Goal: Information Seeking & Learning: Compare options

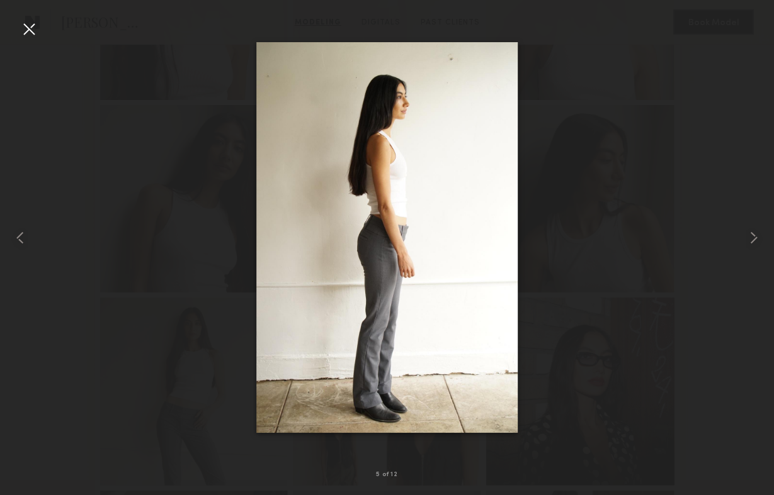
scroll to position [689, 0]
click at [31, 29] on div at bounding box center [29, 29] width 20 height 20
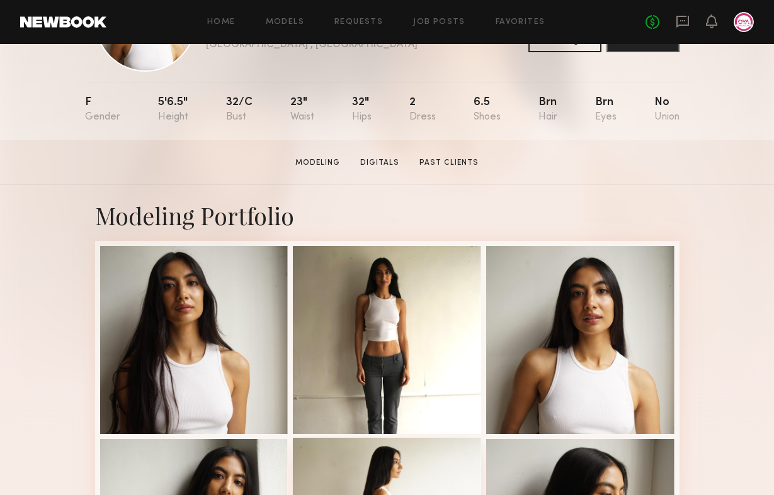
scroll to position [100, 0]
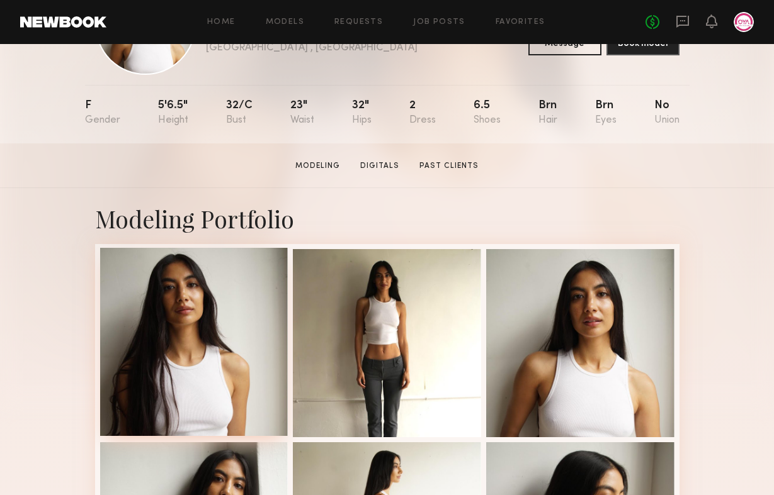
click at [213, 326] on div at bounding box center [194, 342] width 188 height 188
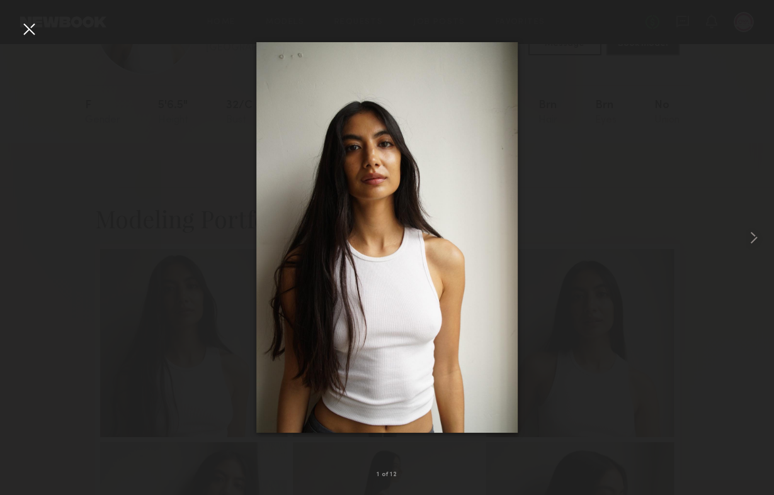
click at [31, 31] on div at bounding box center [29, 29] width 20 height 20
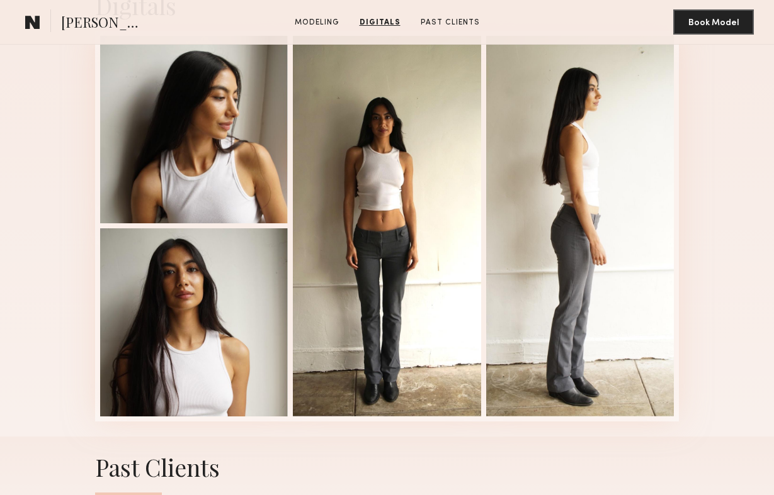
scroll to position [1203, 0]
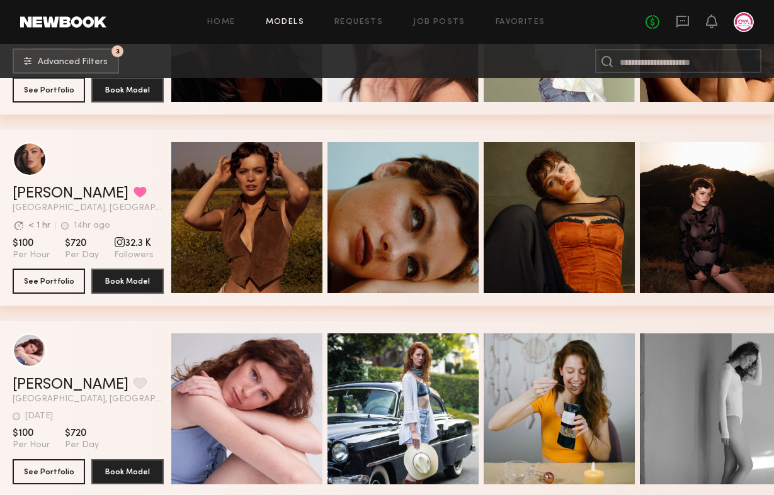
scroll to position [9928, 0]
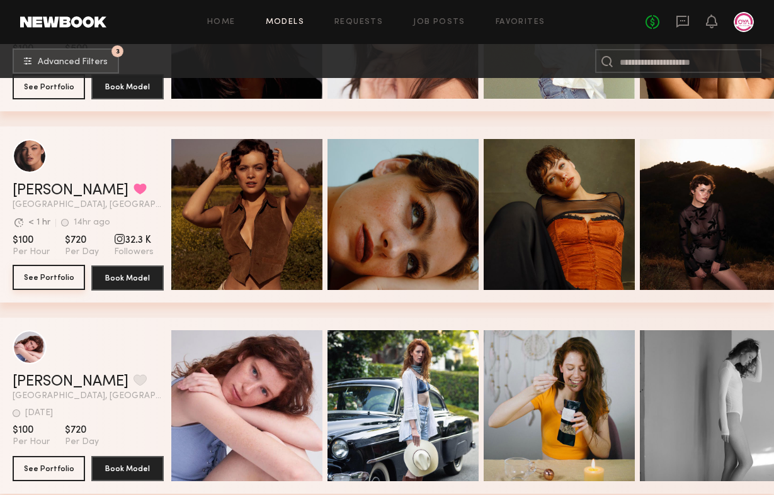
click at [31, 276] on button "See Portfolio" at bounding box center [49, 277] width 72 height 25
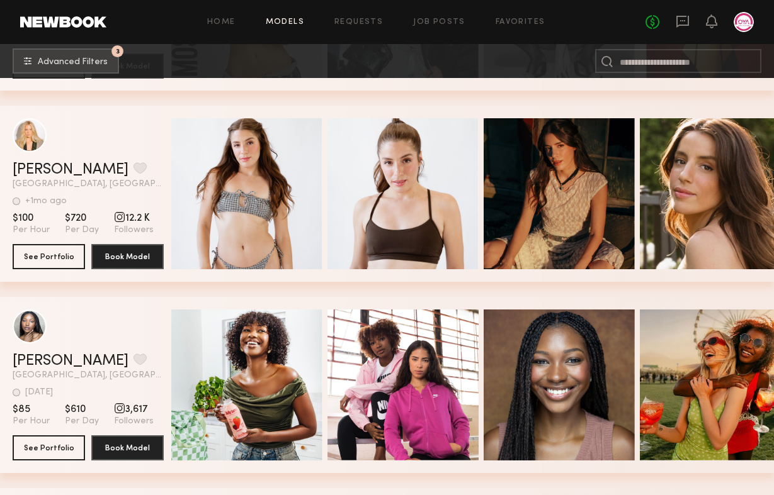
scroll to position [11099, 0]
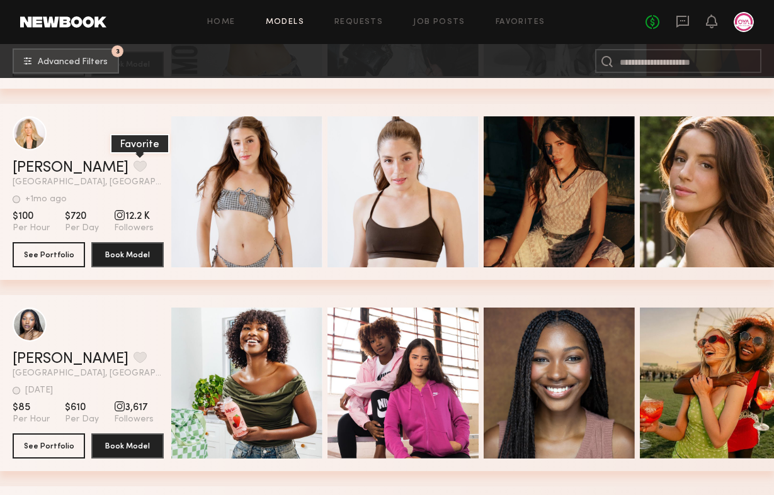
click at [133, 167] on button "grid" at bounding box center [139, 166] width 13 height 11
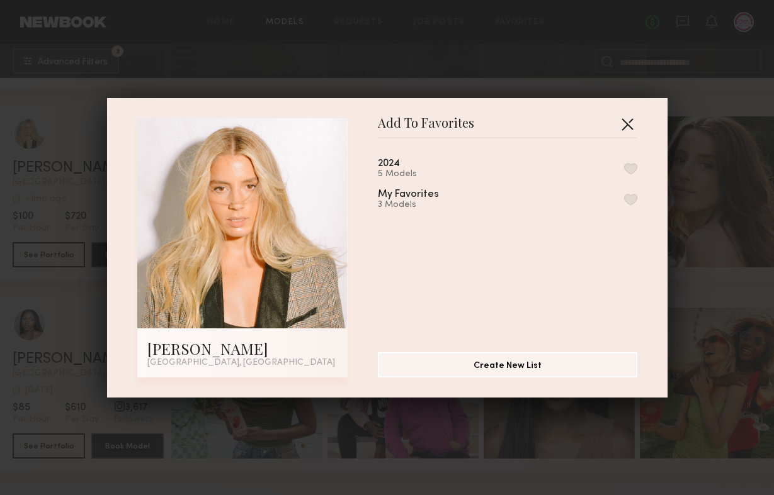
click at [631, 122] on button "button" at bounding box center [627, 124] width 20 height 20
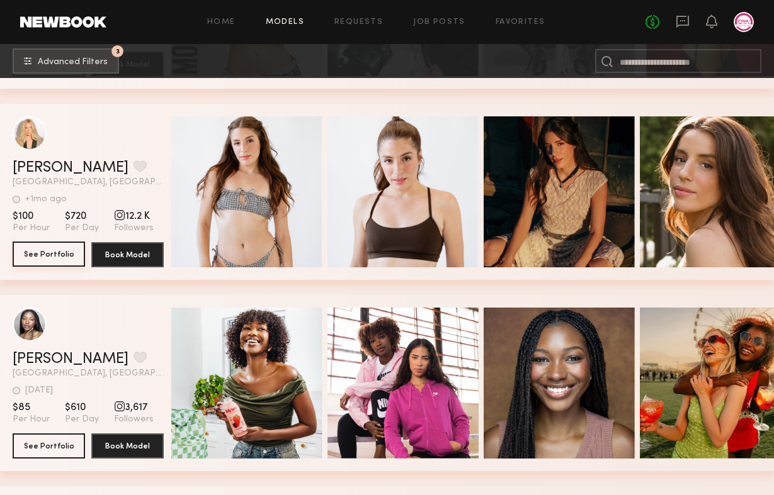
click at [77, 254] on button "See Portfolio" at bounding box center [49, 254] width 72 height 25
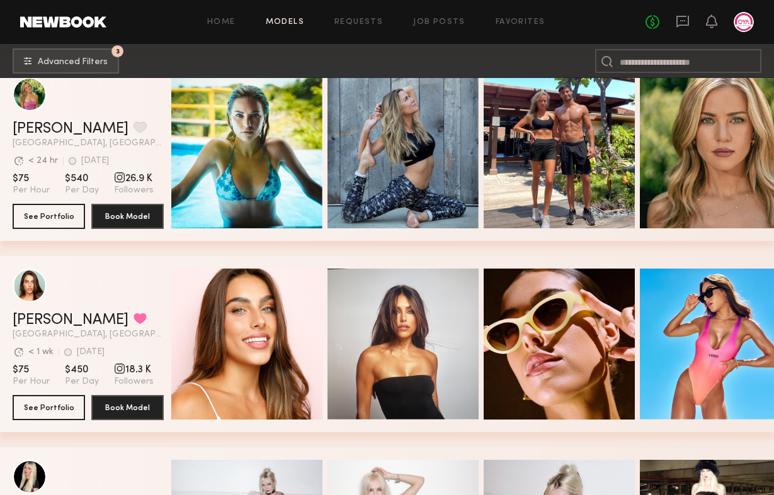
scroll to position [11749, 0]
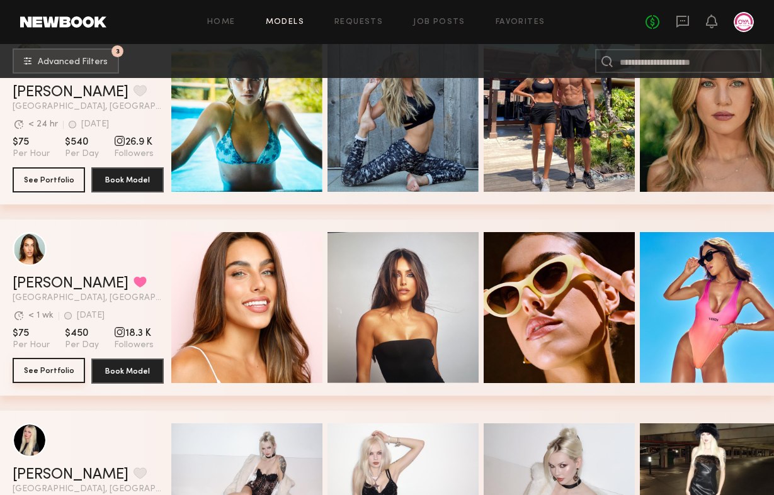
click at [43, 370] on button "See Portfolio" at bounding box center [49, 370] width 72 height 25
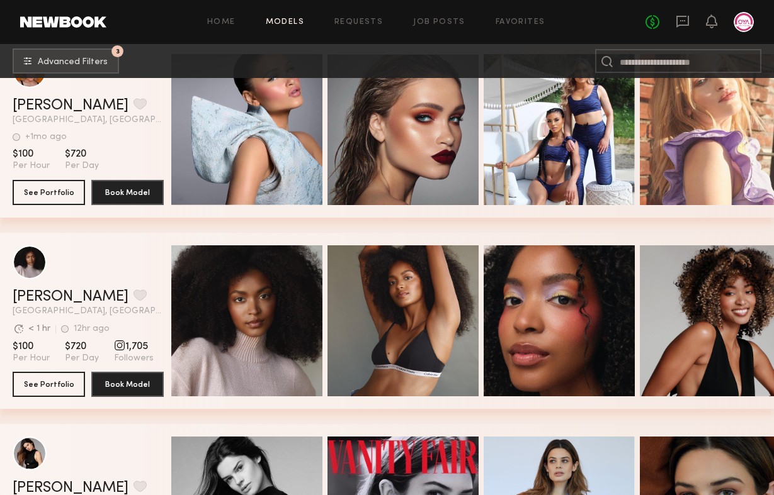
scroll to position [13461, 0]
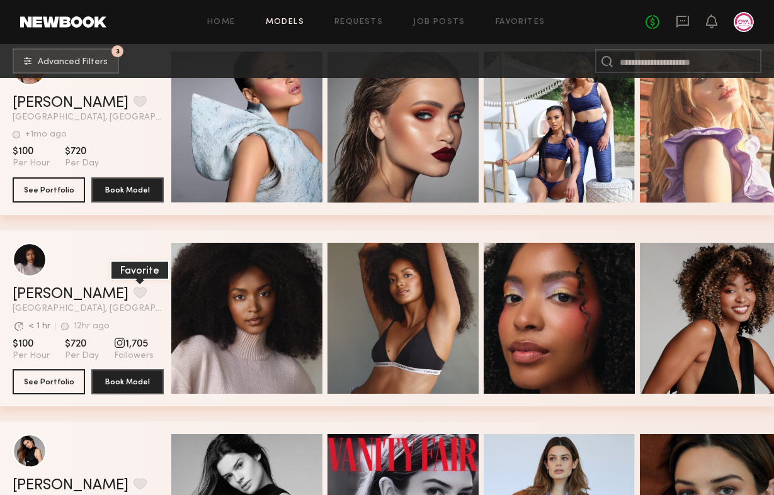
click at [133, 290] on button "grid" at bounding box center [139, 292] width 13 height 11
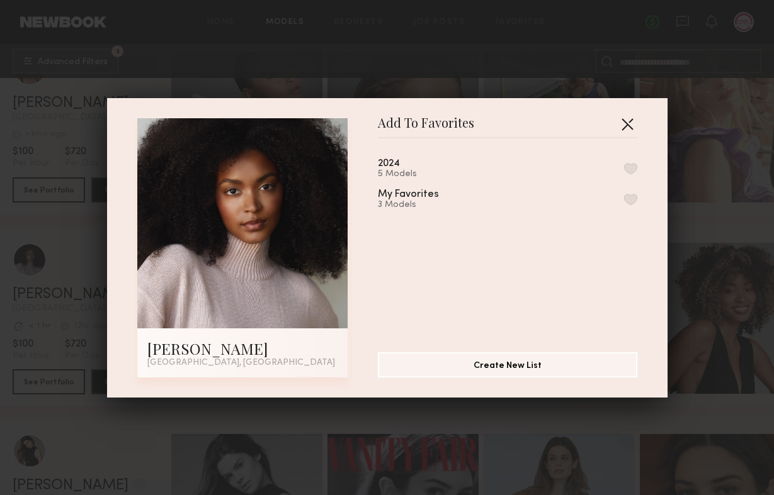
click at [633, 127] on button "button" at bounding box center [627, 124] width 20 height 20
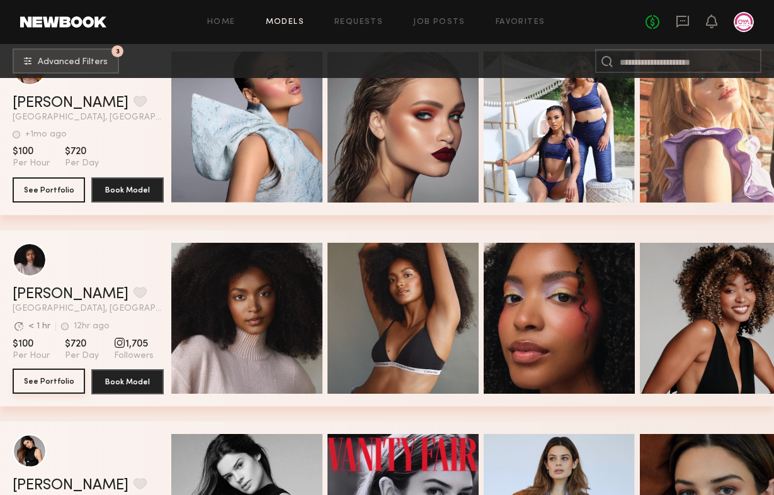
click at [42, 380] on button "See Portfolio" at bounding box center [49, 381] width 72 height 25
click at [133, 297] on button "grid" at bounding box center [139, 292] width 13 height 11
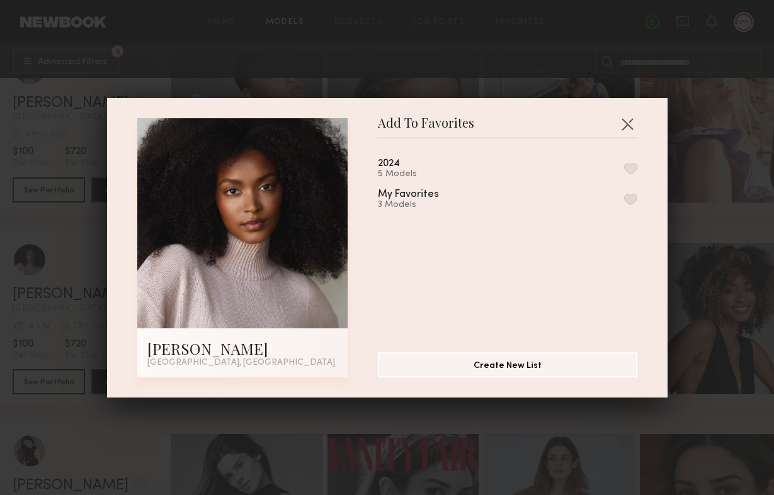
click at [631, 167] on button "button" at bounding box center [630, 168] width 13 height 11
click at [631, 120] on button "button" at bounding box center [627, 124] width 20 height 20
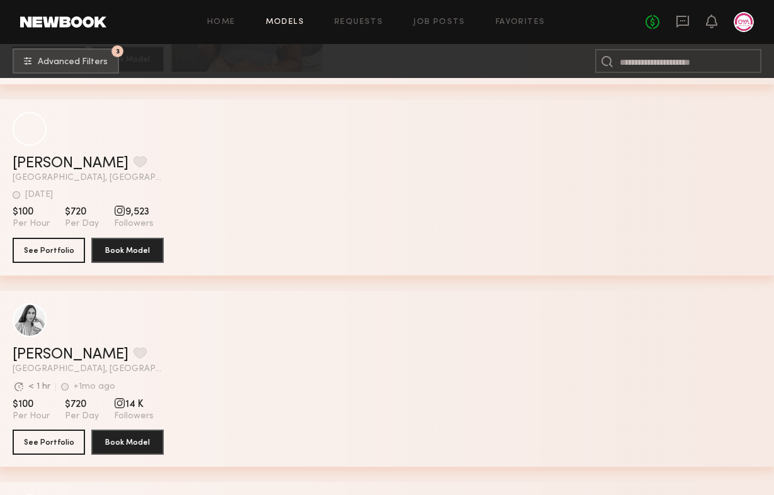
scroll to position [25462, 0]
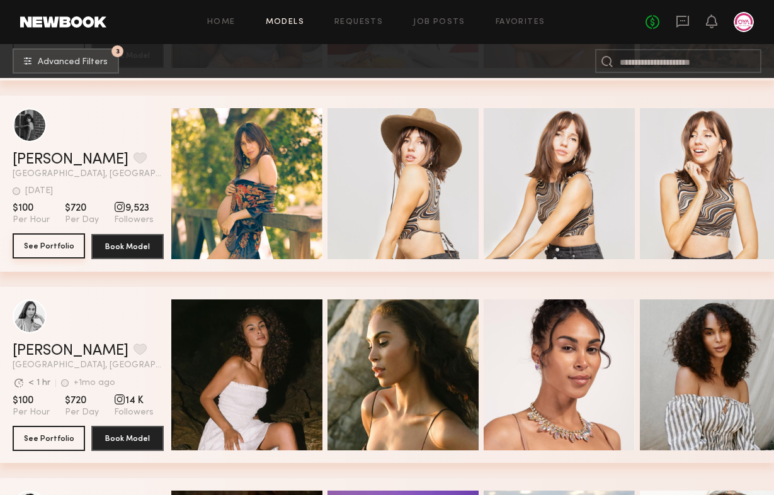
click at [73, 247] on button "See Portfolio" at bounding box center [49, 246] width 72 height 25
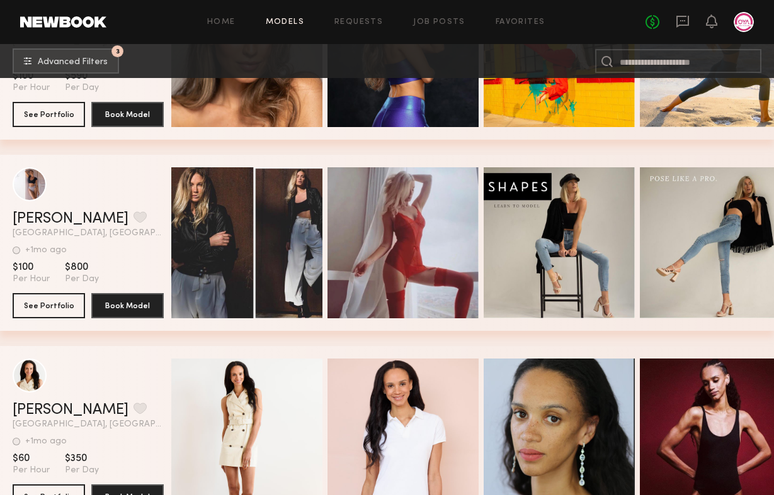
scroll to position [26745, 0]
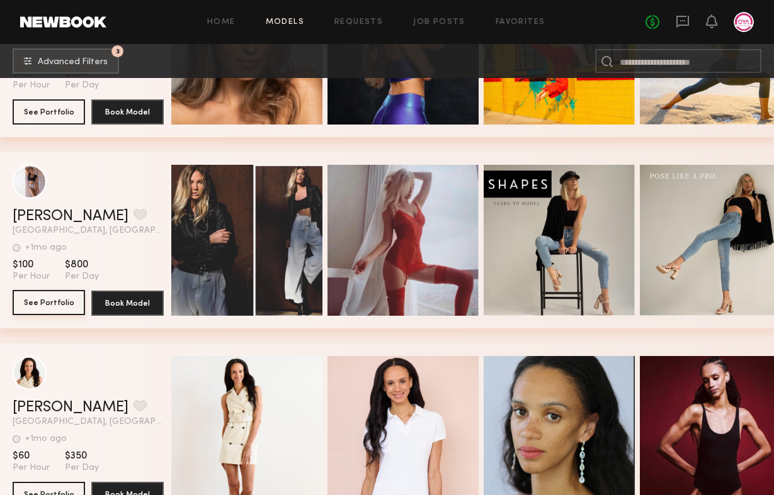
click at [44, 302] on button "See Portfolio" at bounding box center [49, 302] width 72 height 25
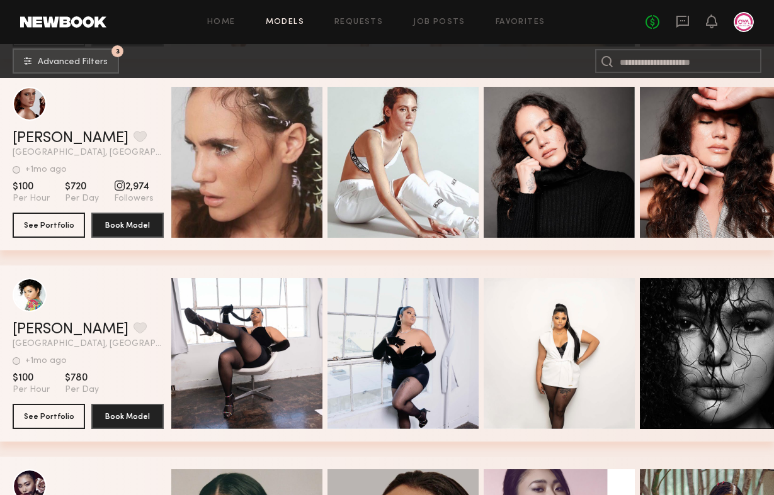
scroll to position [27208, 0]
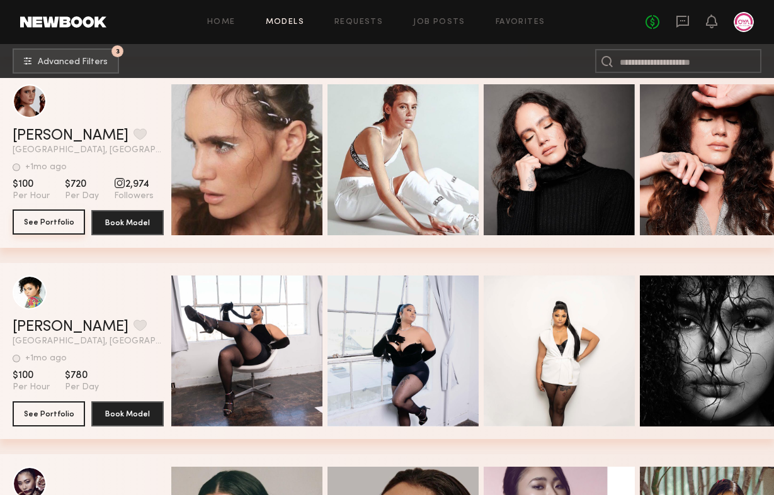
click at [56, 215] on button "See Portfolio" at bounding box center [49, 222] width 72 height 25
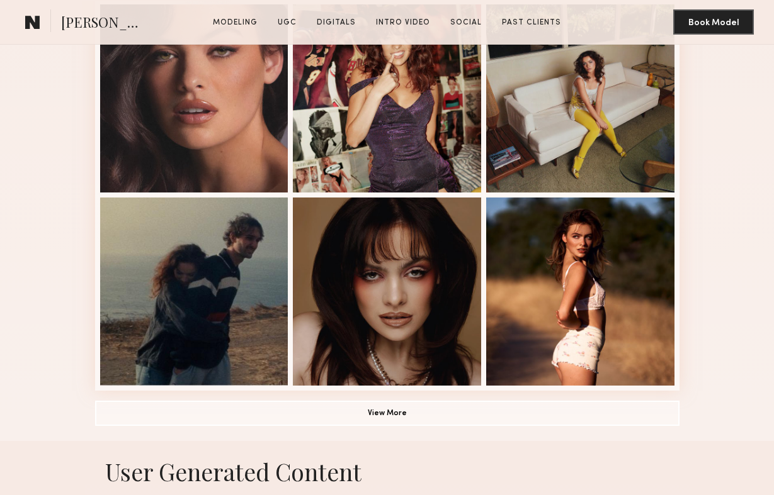
scroll to position [768, 0]
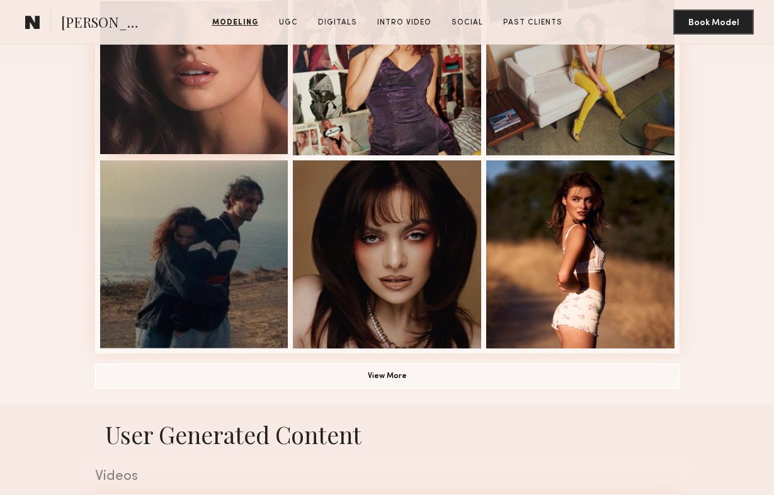
click at [253, 136] on div at bounding box center [194, 60] width 188 height 188
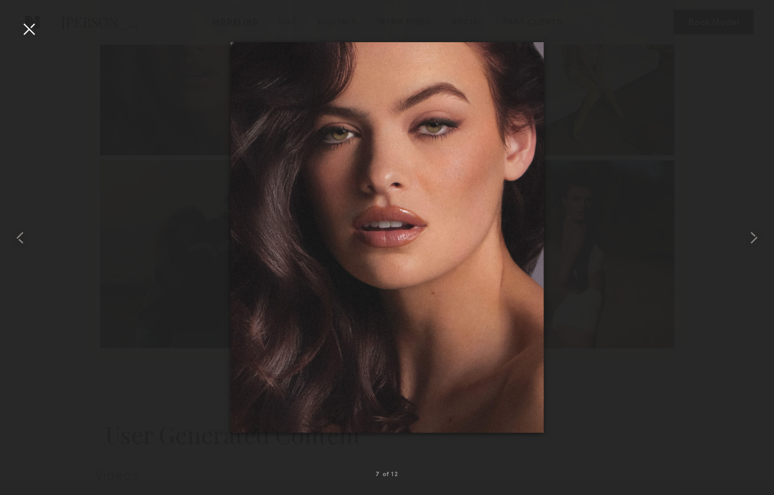
click at [29, 30] on div at bounding box center [29, 29] width 20 height 20
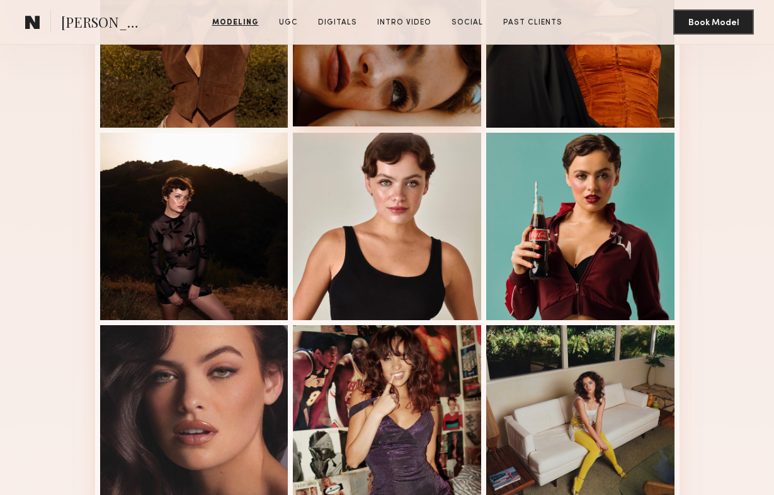
scroll to position [556, 0]
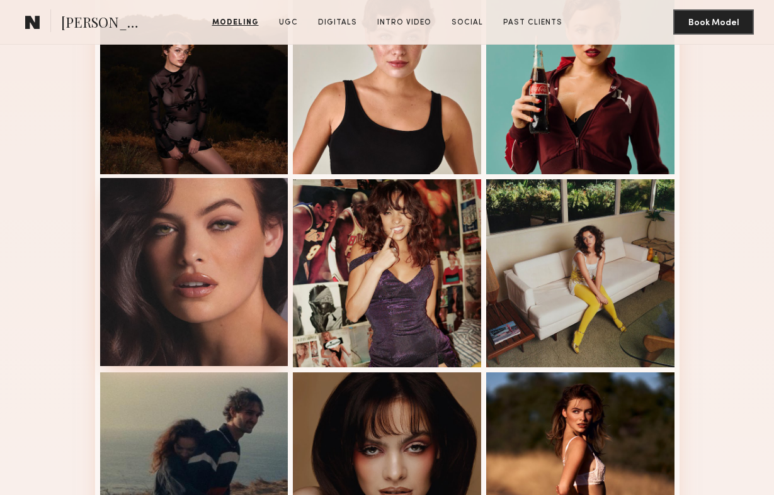
click at [215, 258] on div at bounding box center [194, 272] width 188 height 188
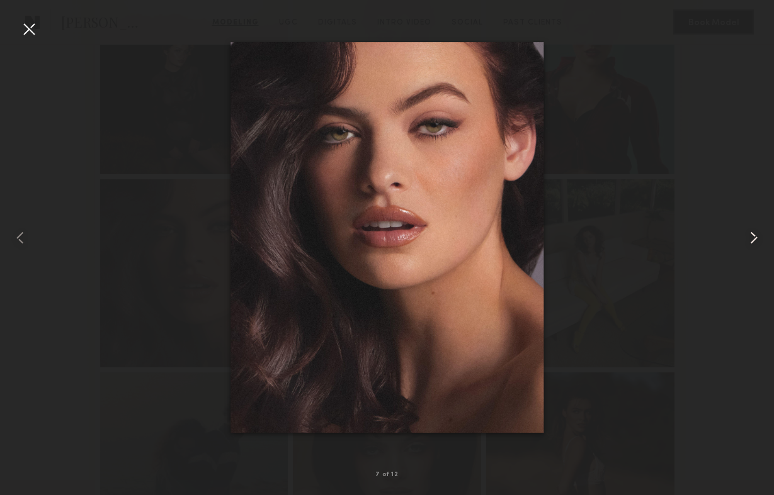
click at [755, 244] on common-icon at bounding box center [754, 238] width 20 height 20
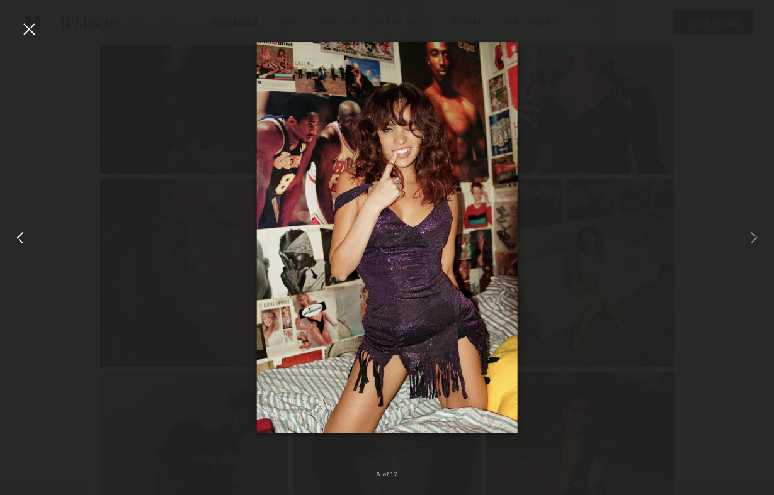
click at [18, 234] on common-icon at bounding box center [20, 238] width 20 height 20
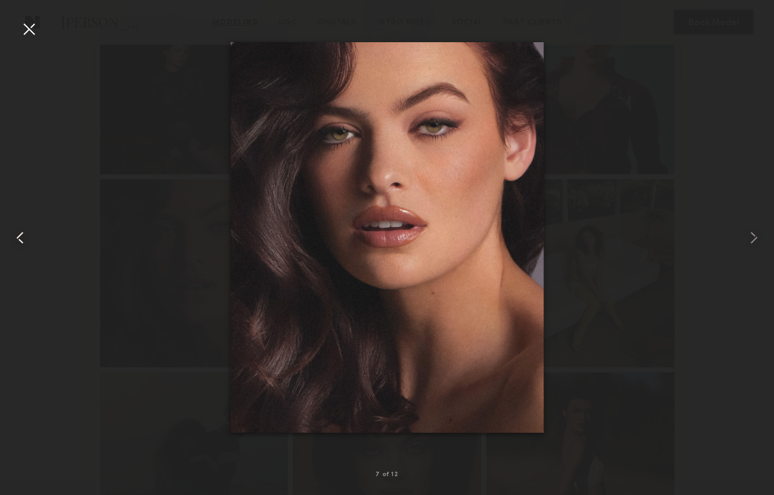
click at [18, 234] on common-icon at bounding box center [20, 238] width 20 height 20
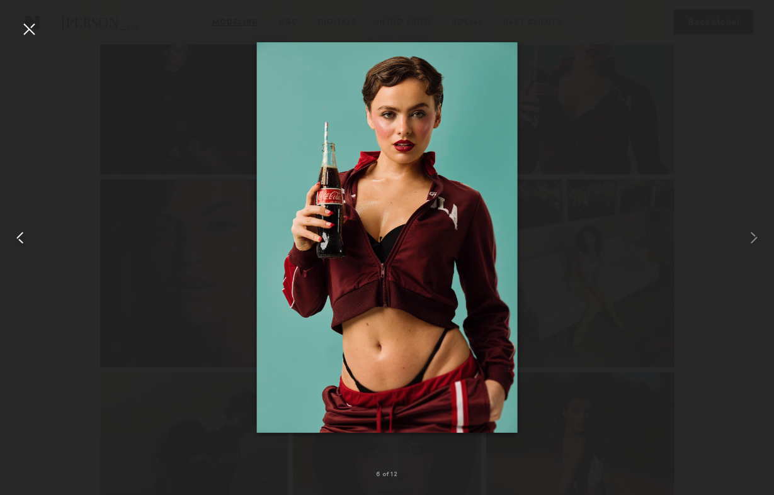
click at [18, 234] on common-icon at bounding box center [20, 238] width 20 height 20
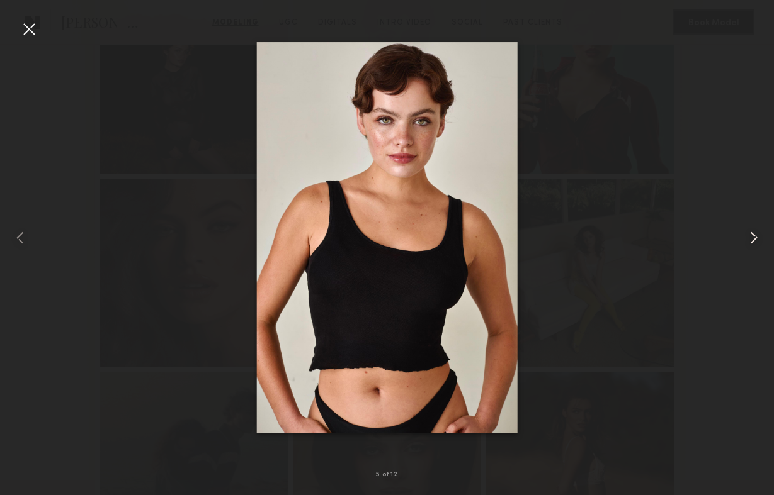
click at [758, 238] on common-icon at bounding box center [754, 238] width 20 height 20
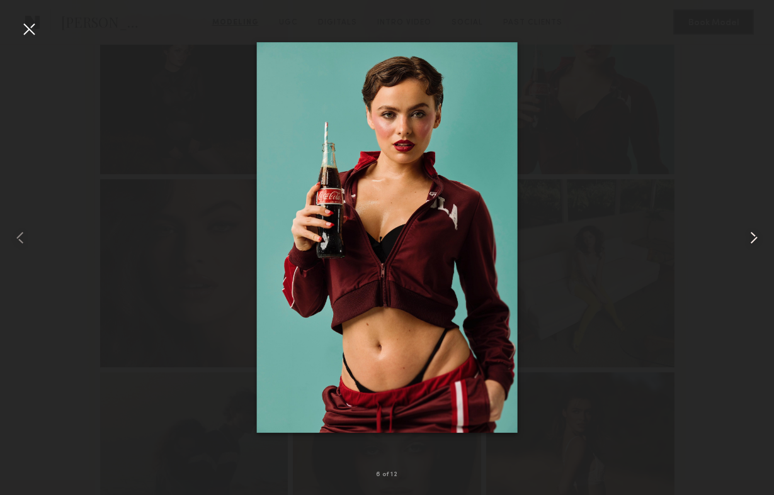
click at [758, 238] on common-icon at bounding box center [754, 238] width 20 height 20
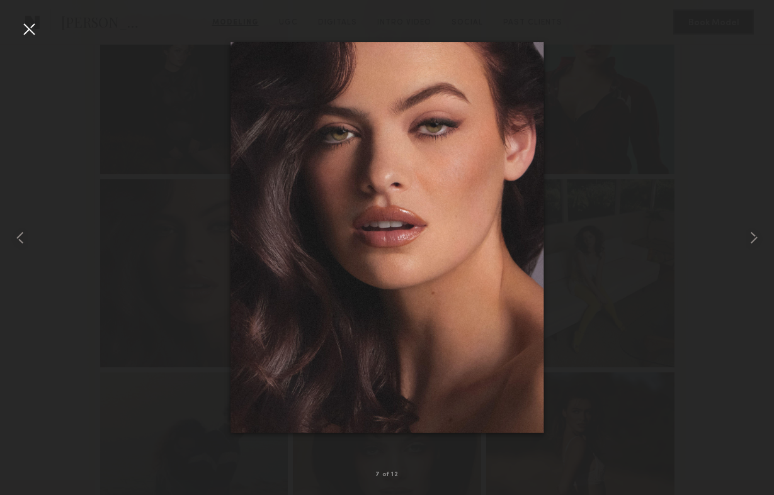
drag, startPoint x: 757, startPoint y: 237, endPoint x: 660, endPoint y: 333, distance: 136.2
click at [660, 333] on div at bounding box center [387, 237] width 774 height 435
click at [759, 235] on common-icon at bounding box center [754, 238] width 20 height 20
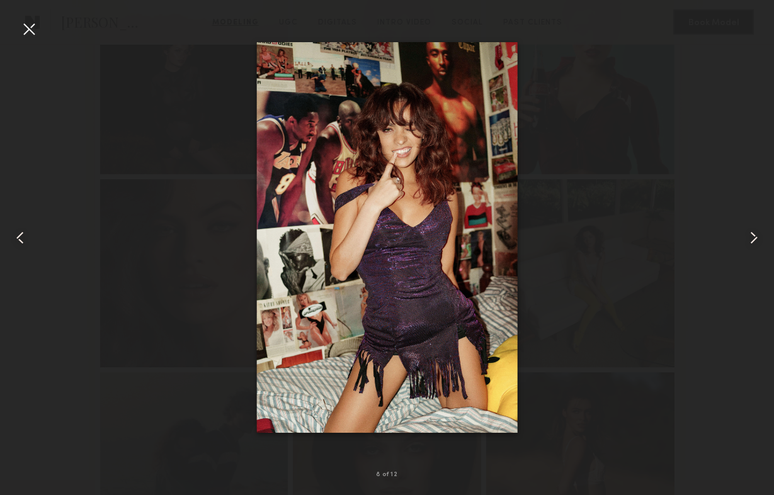
click at [759, 235] on common-icon at bounding box center [754, 238] width 20 height 20
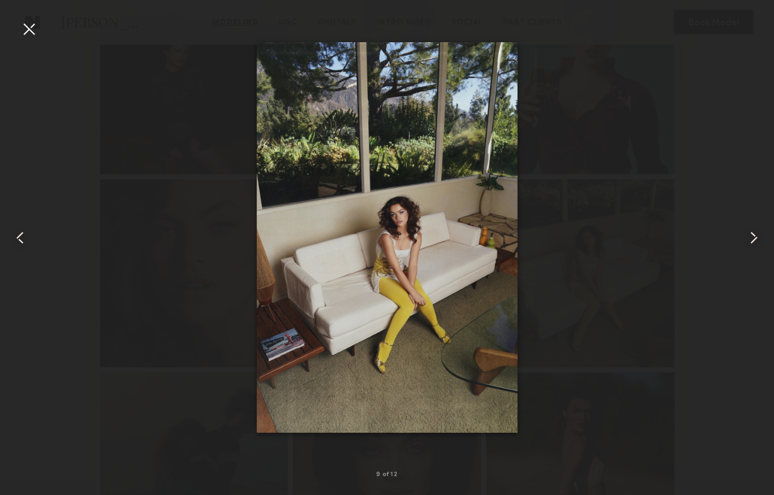
click at [16, 240] on common-icon at bounding box center [20, 238] width 20 height 20
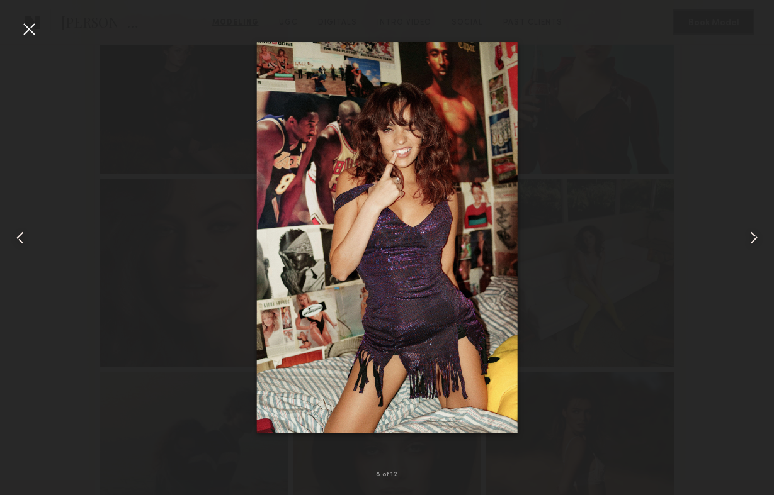
click at [752, 242] on common-icon at bounding box center [754, 238] width 20 height 20
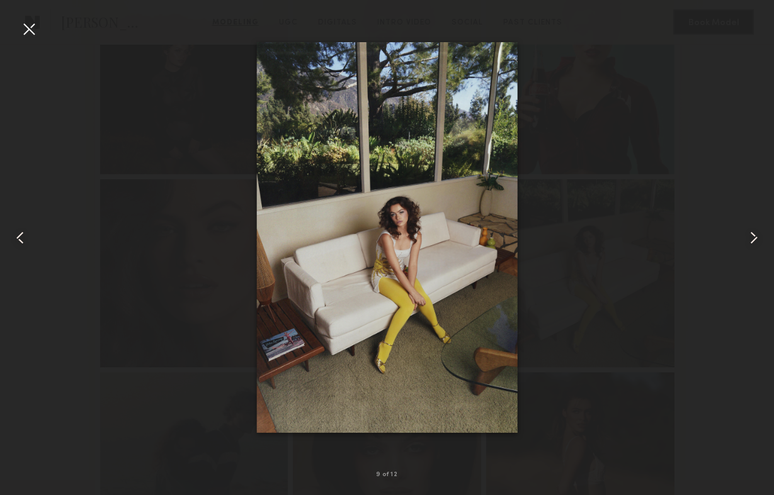
click at [752, 242] on common-icon at bounding box center [754, 238] width 20 height 20
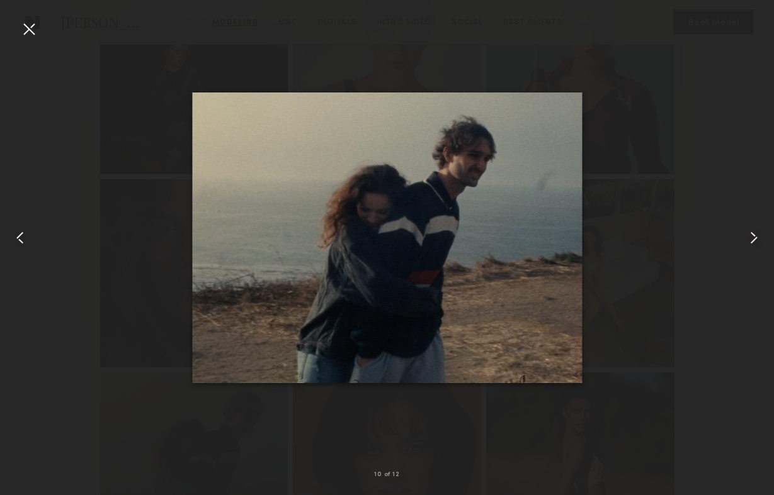
click at [753, 242] on common-icon at bounding box center [754, 238] width 20 height 20
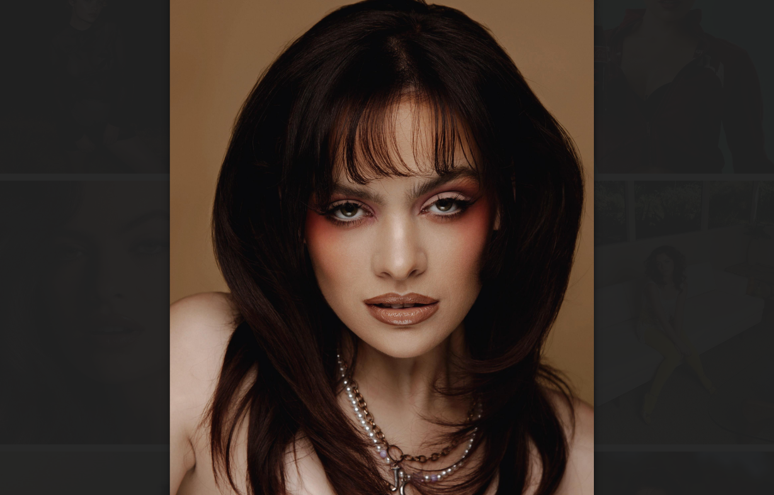
click at [218, 135] on div at bounding box center [387, 237] width 774 height 435
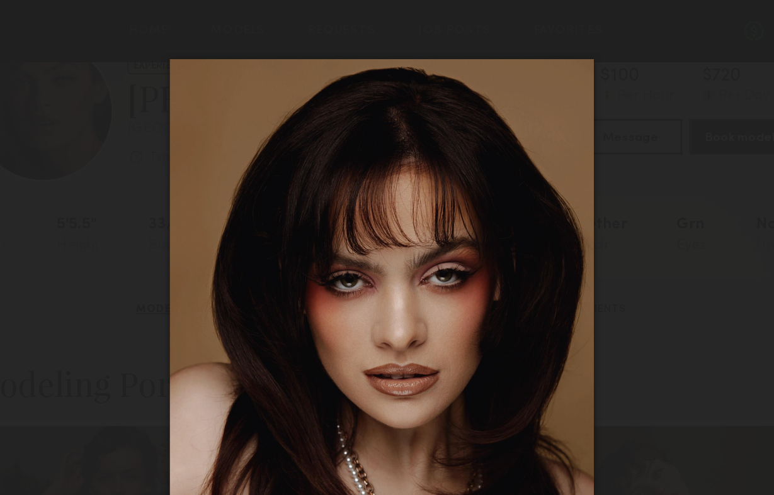
scroll to position [21, 0]
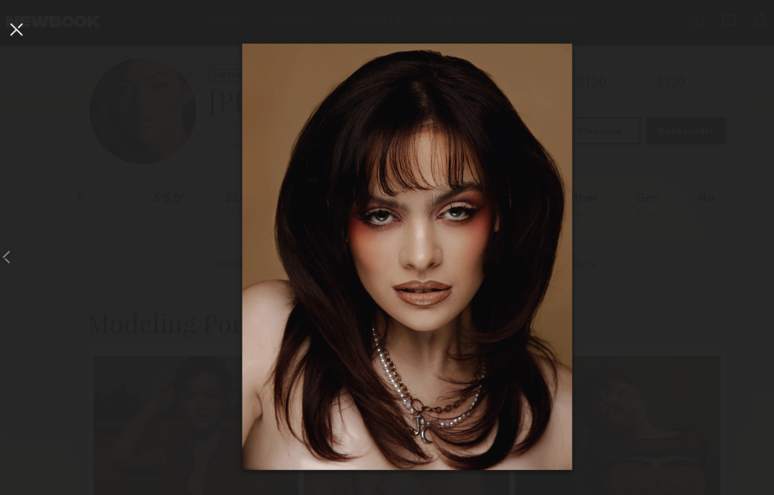
click at [25, 25] on div at bounding box center [29, 29] width 20 height 20
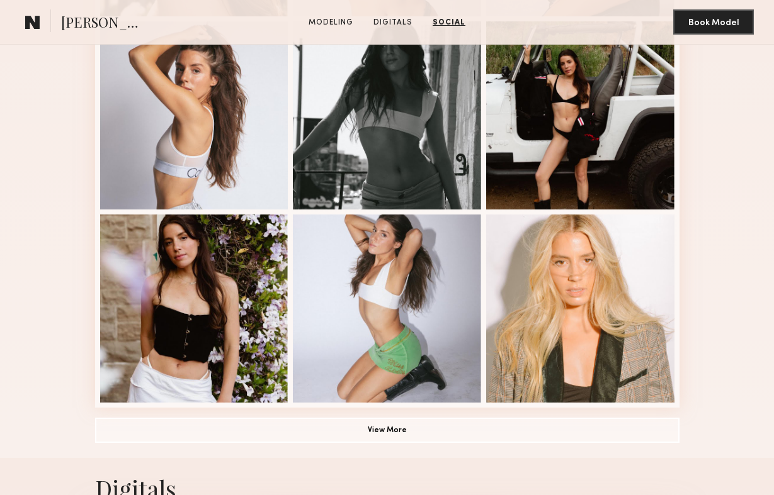
scroll to position [492, 0]
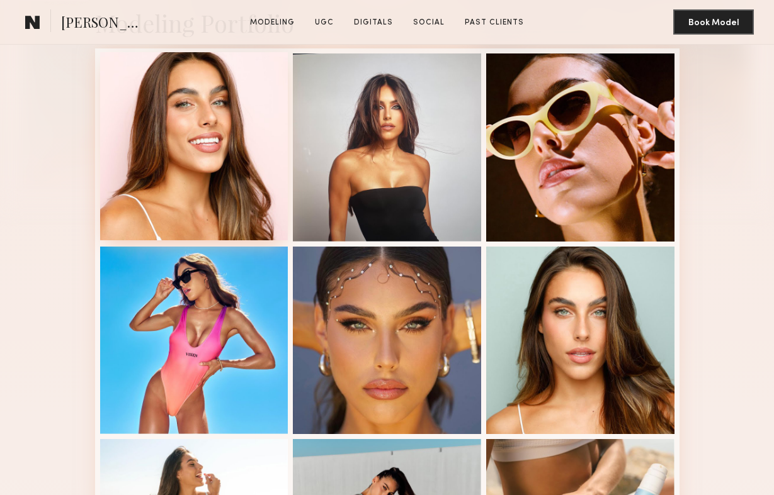
scroll to position [308, 0]
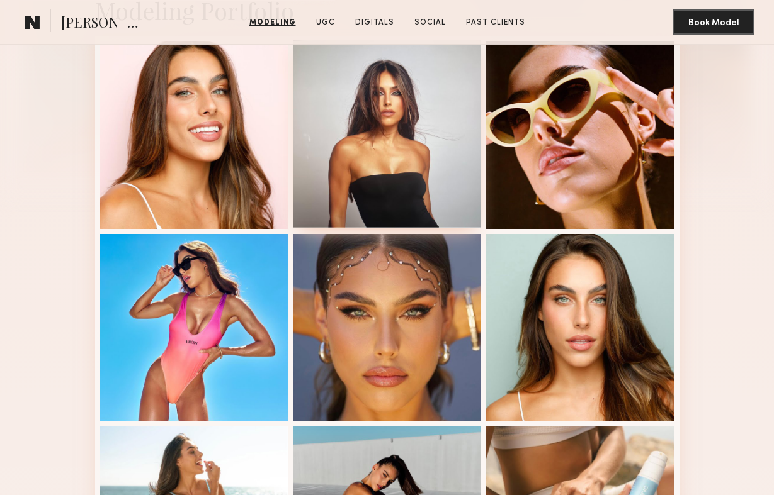
click at [356, 202] on div at bounding box center [387, 134] width 188 height 188
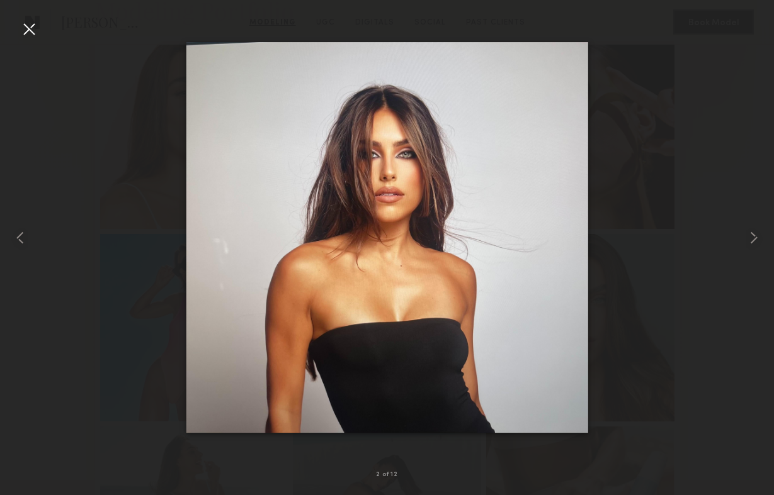
click at [27, 22] on div at bounding box center [29, 29] width 20 height 20
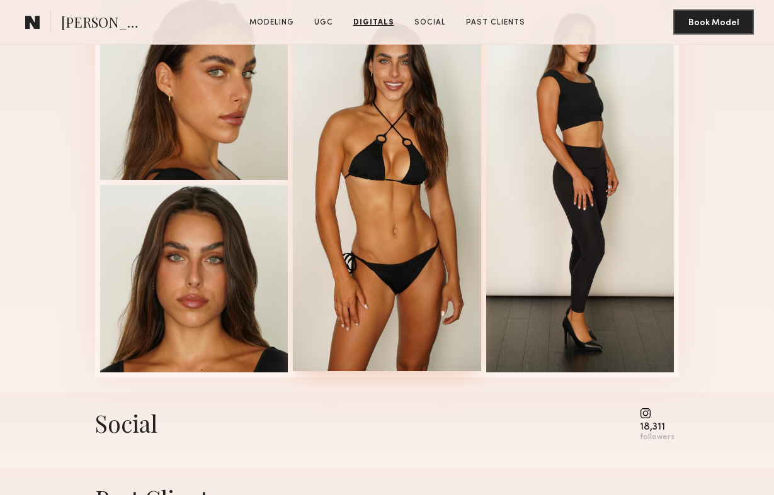
scroll to position [1476, 0]
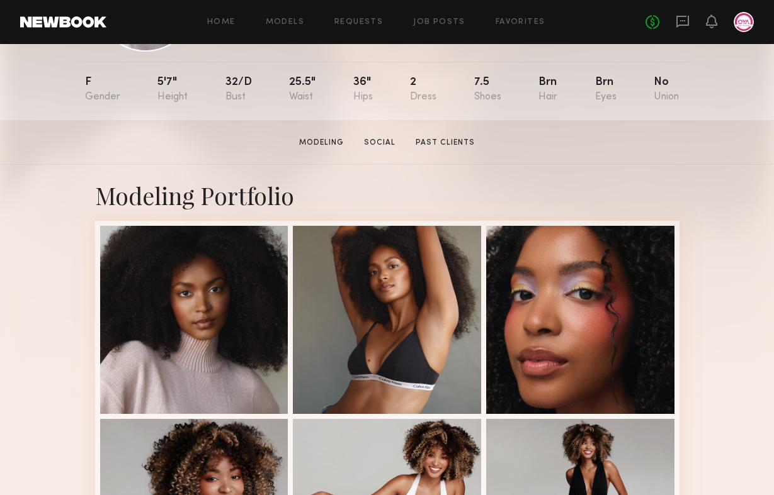
scroll to position [314, 0]
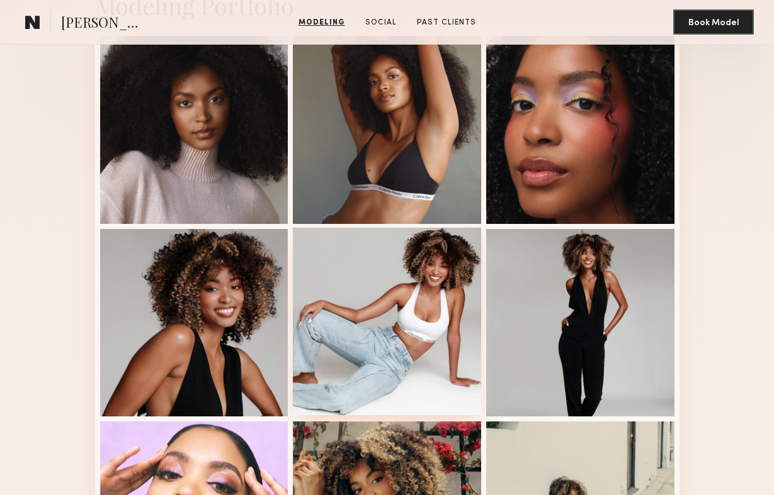
click at [346, 303] on div at bounding box center [387, 322] width 188 height 188
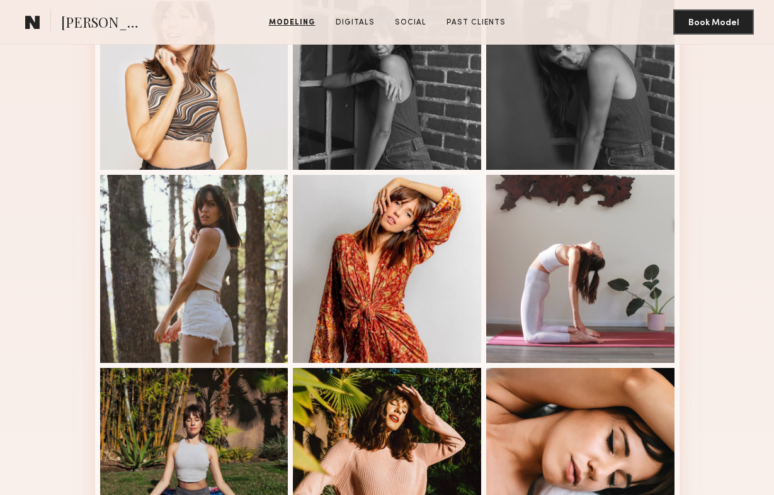
scroll to position [739, 0]
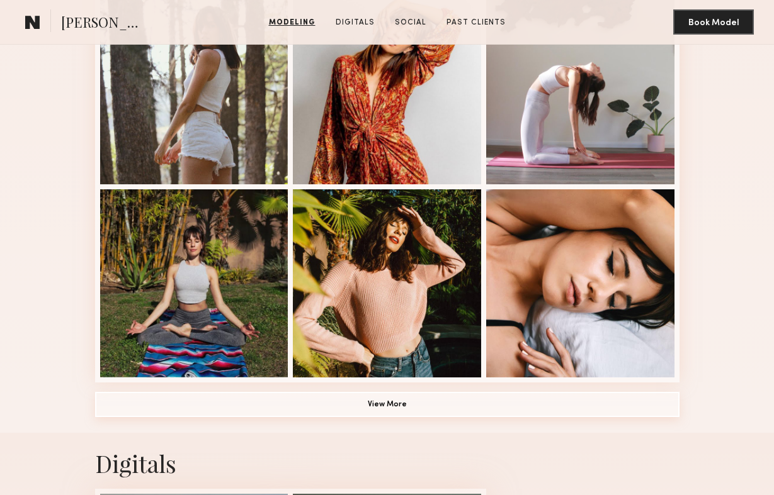
click at [184, 404] on button "View More" at bounding box center [387, 404] width 584 height 25
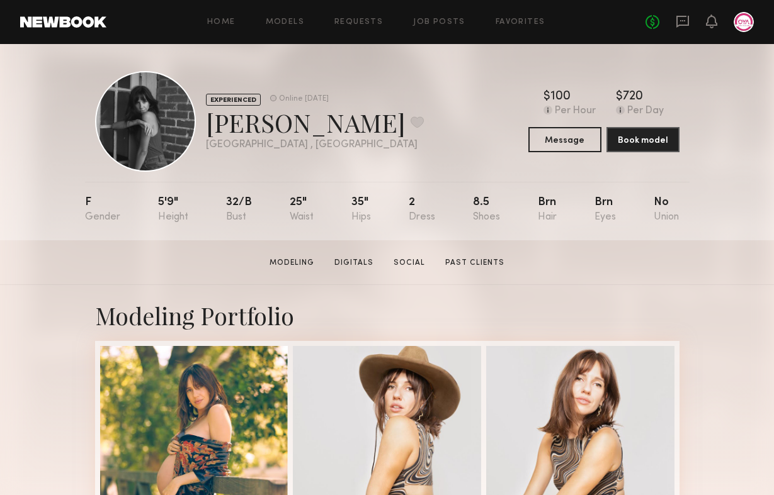
scroll to position [9, 0]
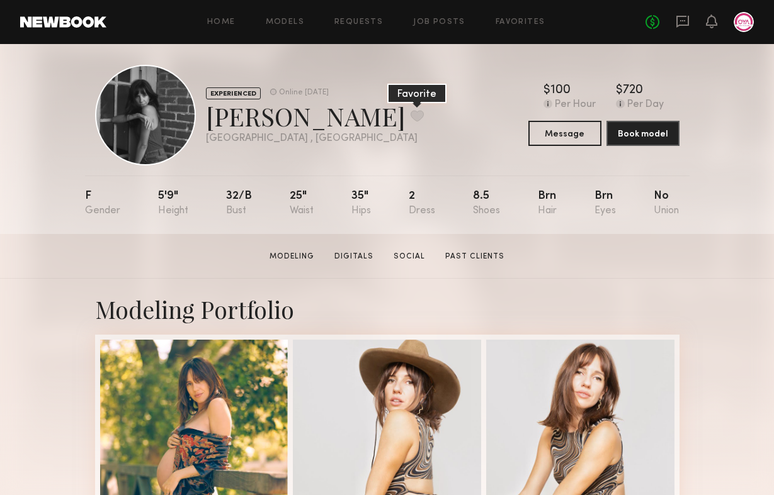
click at [410, 114] on button at bounding box center [416, 115] width 13 height 11
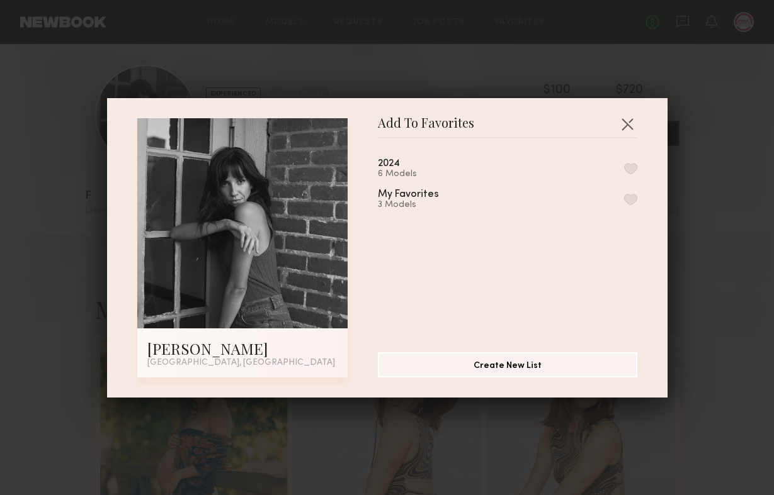
click at [630, 166] on button "button" at bounding box center [630, 168] width 13 height 11
click at [629, 120] on button "button" at bounding box center [627, 124] width 20 height 20
